Goal: Task Accomplishment & Management: Complete application form

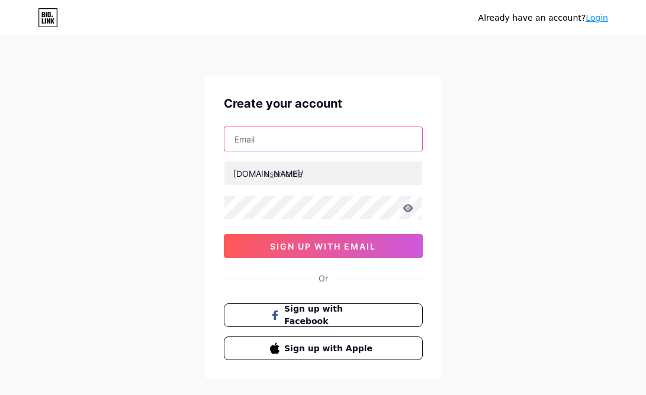
click at [283, 137] on input "text" at bounding box center [323, 139] width 198 height 24
click at [288, 138] on input "text" at bounding box center [323, 139] width 198 height 24
paste input "[EMAIL_ADDRESS][DOMAIN_NAME]"
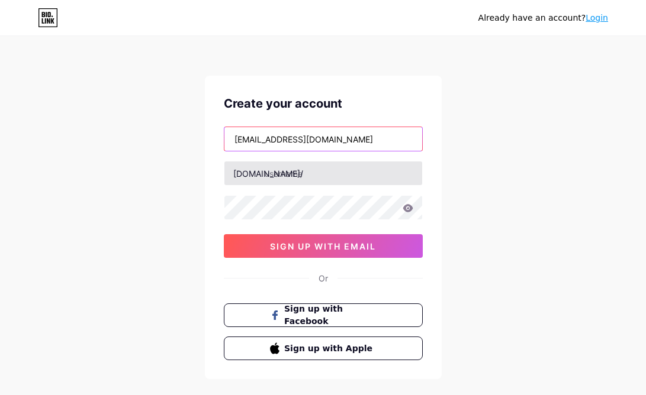
type input "[EMAIL_ADDRESS][DOMAIN_NAME]"
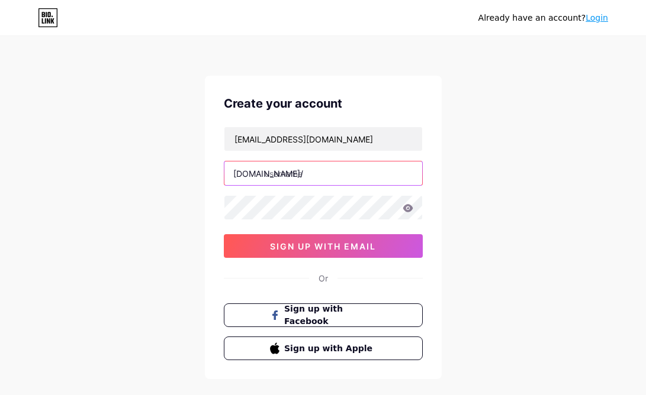
click at [307, 173] on input "text" at bounding box center [323, 174] width 198 height 24
type input "pelangithebest"
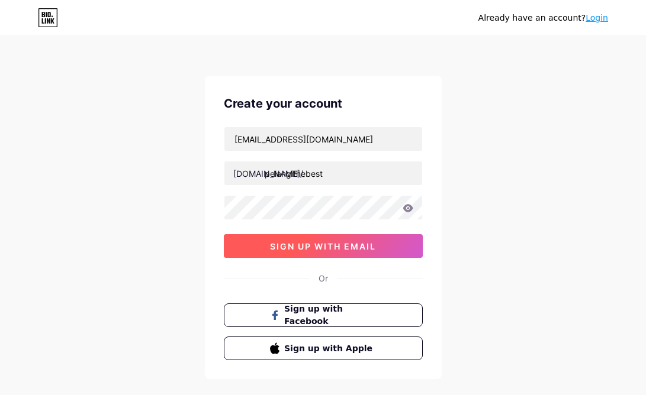
click at [363, 250] on span "sign up with email" at bounding box center [323, 246] width 106 height 10
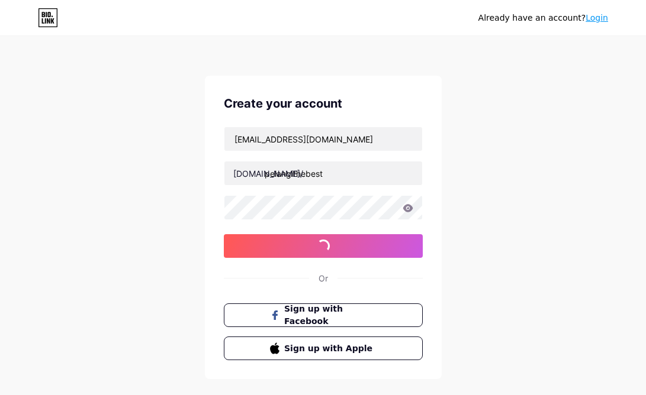
click at [241, 61] on div "Already have an account? Login Create your account [EMAIL_ADDRESS][DOMAIN_NAME]…" at bounding box center [323, 226] width 646 height 453
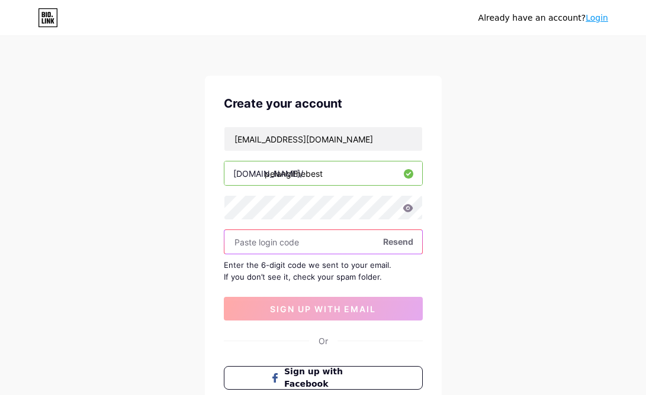
click at [289, 241] on input "text" at bounding box center [323, 242] width 198 height 24
paste input "383881"
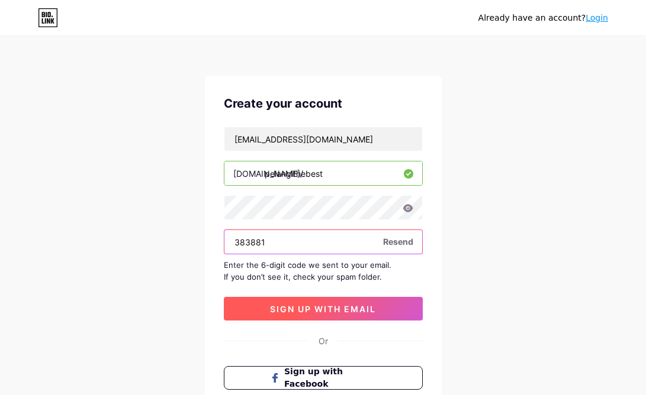
type input "383881"
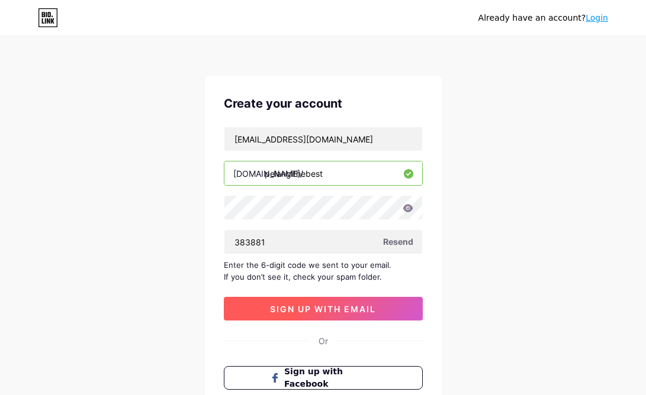
click at [323, 313] on span "sign up with email" at bounding box center [323, 309] width 106 height 10
